Goal: Communication & Community: Share content

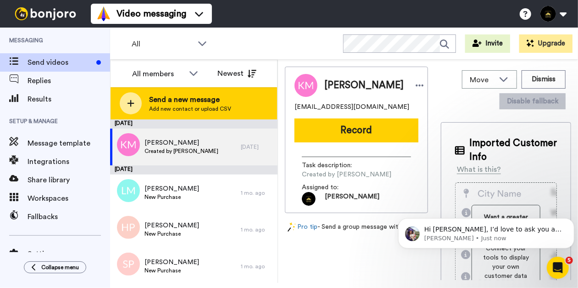
click at [140, 100] on div at bounding box center [131, 103] width 22 height 22
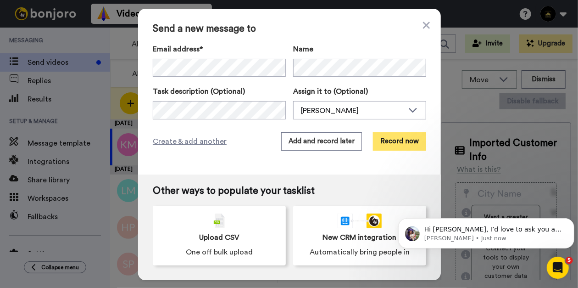
click at [385, 142] on button "Record now" at bounding box center [399, 141] width 53 height 18
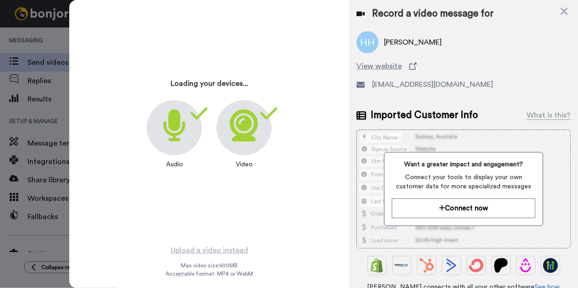
scroll to position [6, 0]
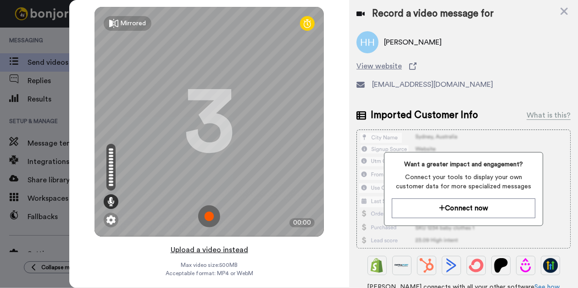
click at [207, 244] on button "Upload a video instead" at bounding box center [209, 250] width 83 height 12
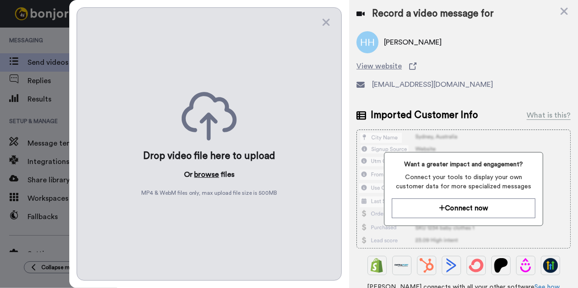
click at [211, 169] on button "browse" at bounding box center [207, 174] width 25 height 11
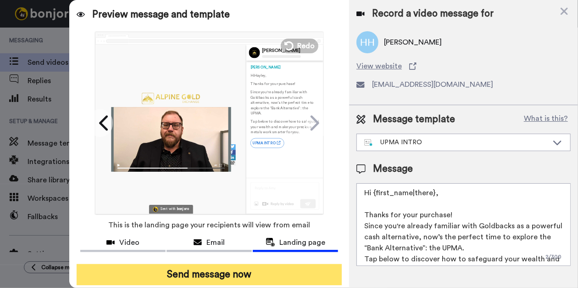
click at [211, 276] on button "Send message now" at bounding box center [209, 274] width 265 height 21
